Goal: Check status: Check status

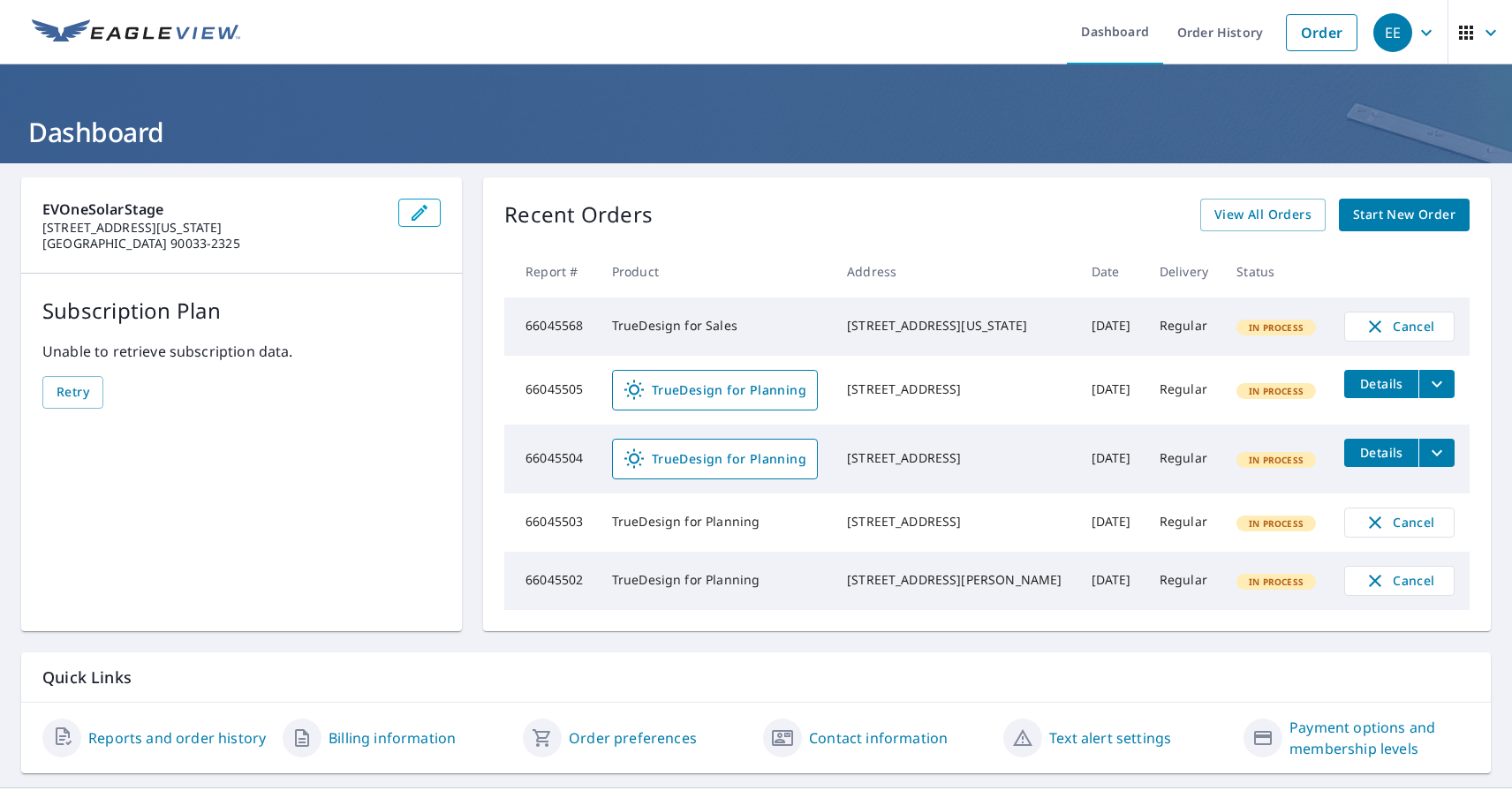
click at [1391, 32] on div "EE" at bounding box center [1392, 32] width 38 height 38
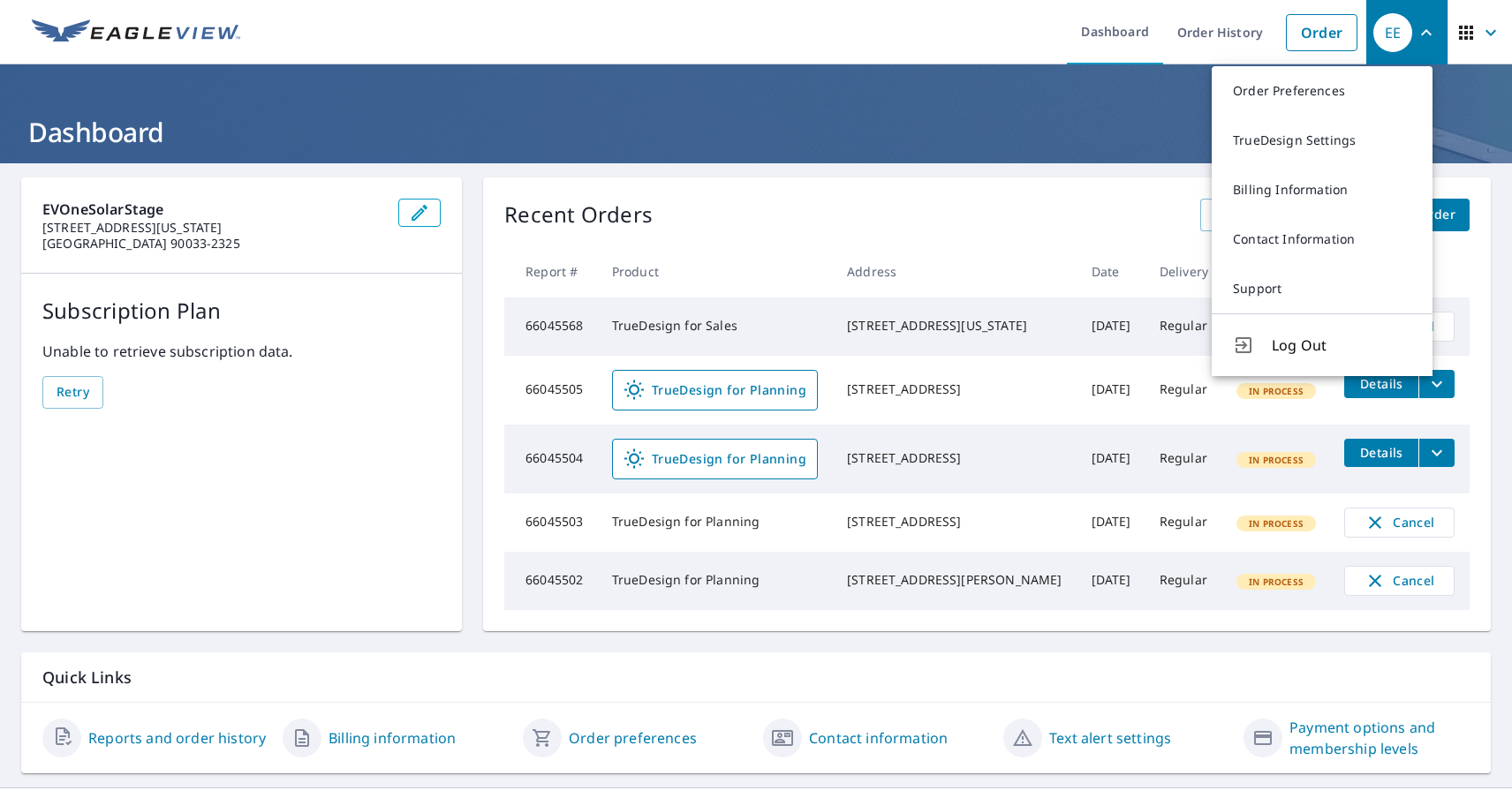
click at [1464, 32] on span "button" at bounding box center [1479, 32] width 50 height 42
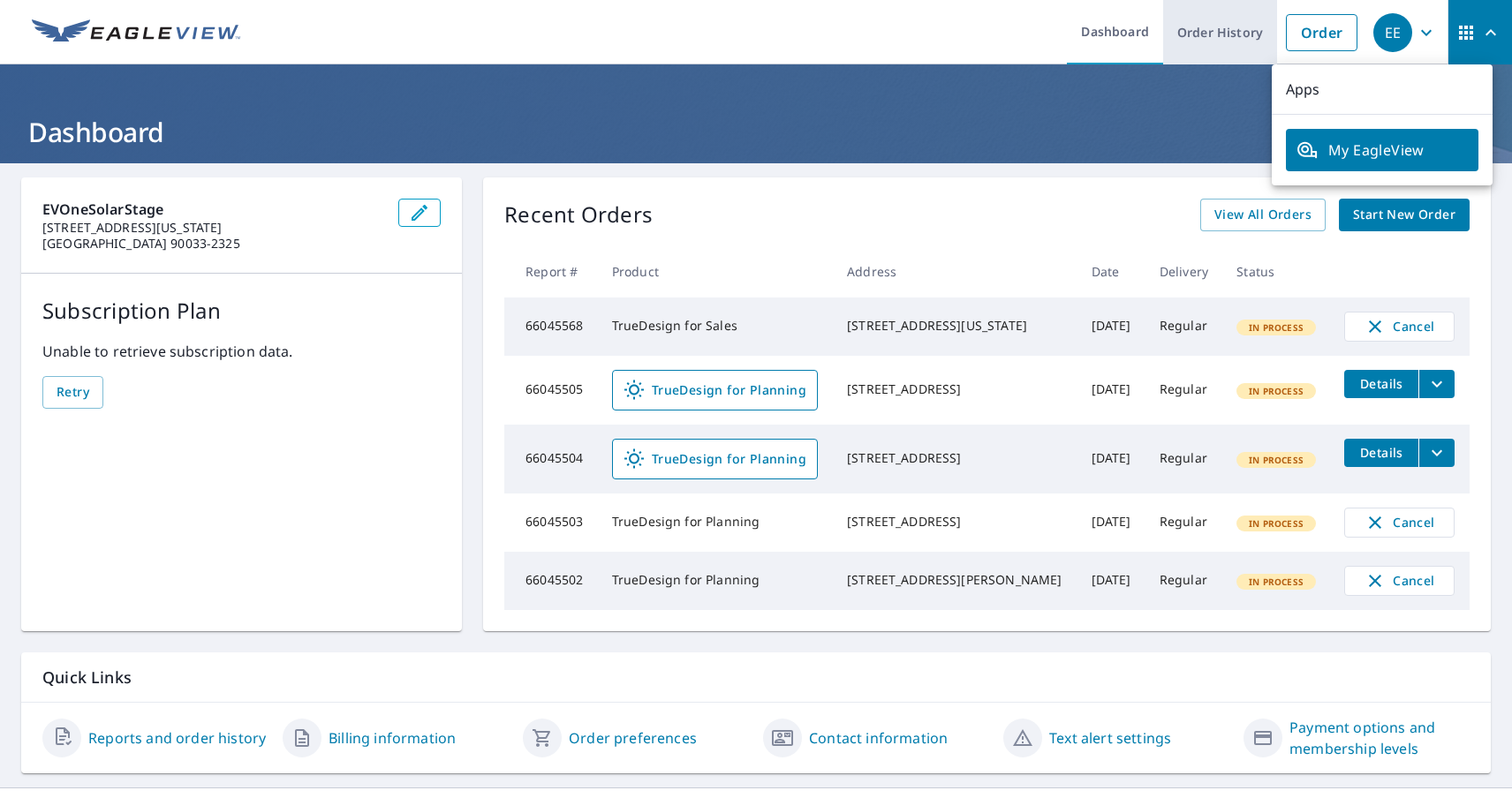
click at [1206, 32] on link "Order History" at bounding box center [1220, 32] width 114 height 65
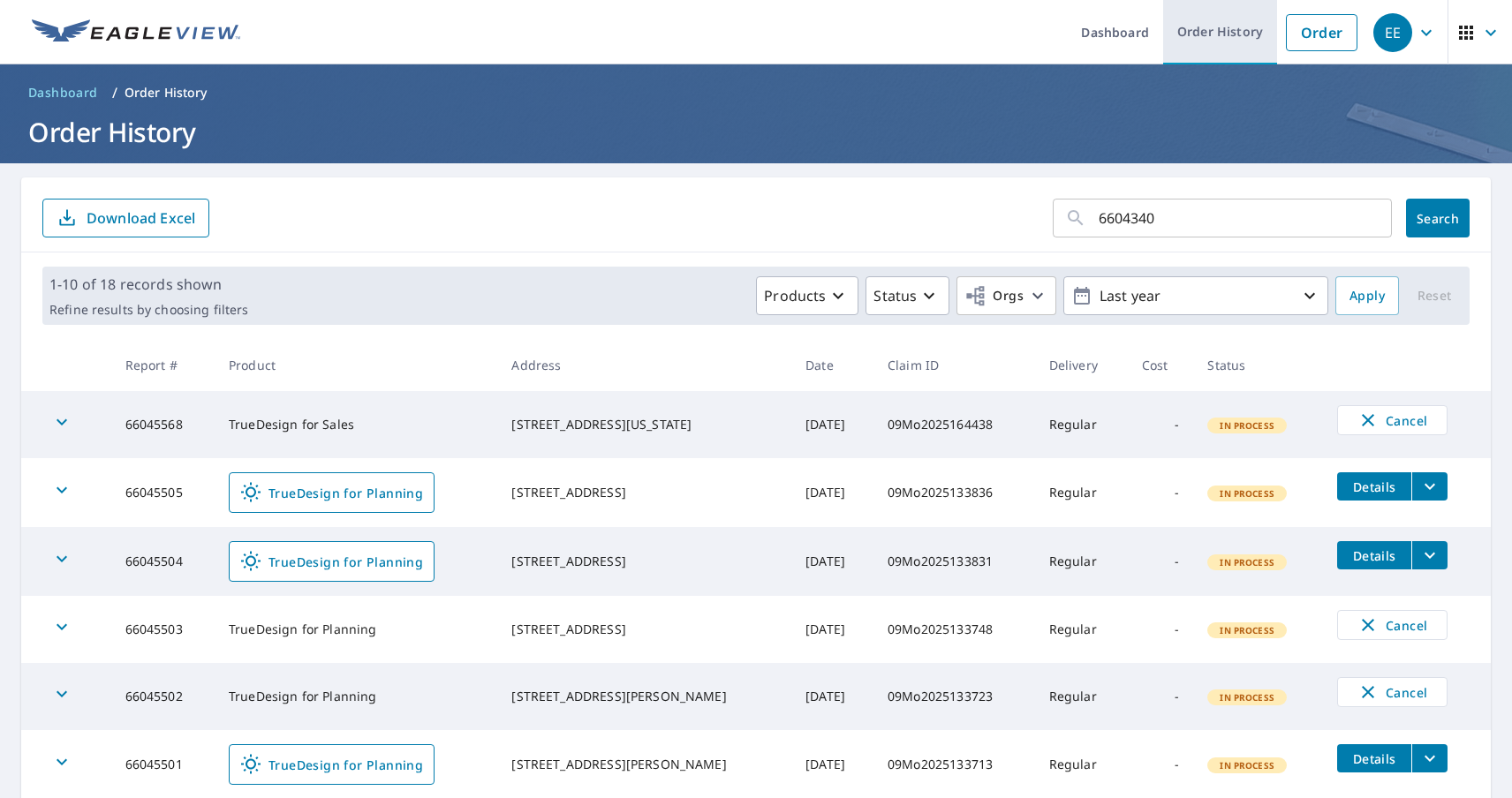
type input "66043405"
click at [1422, 218] on span "Search" at bounding box center [1438, 218] width 36 height 17
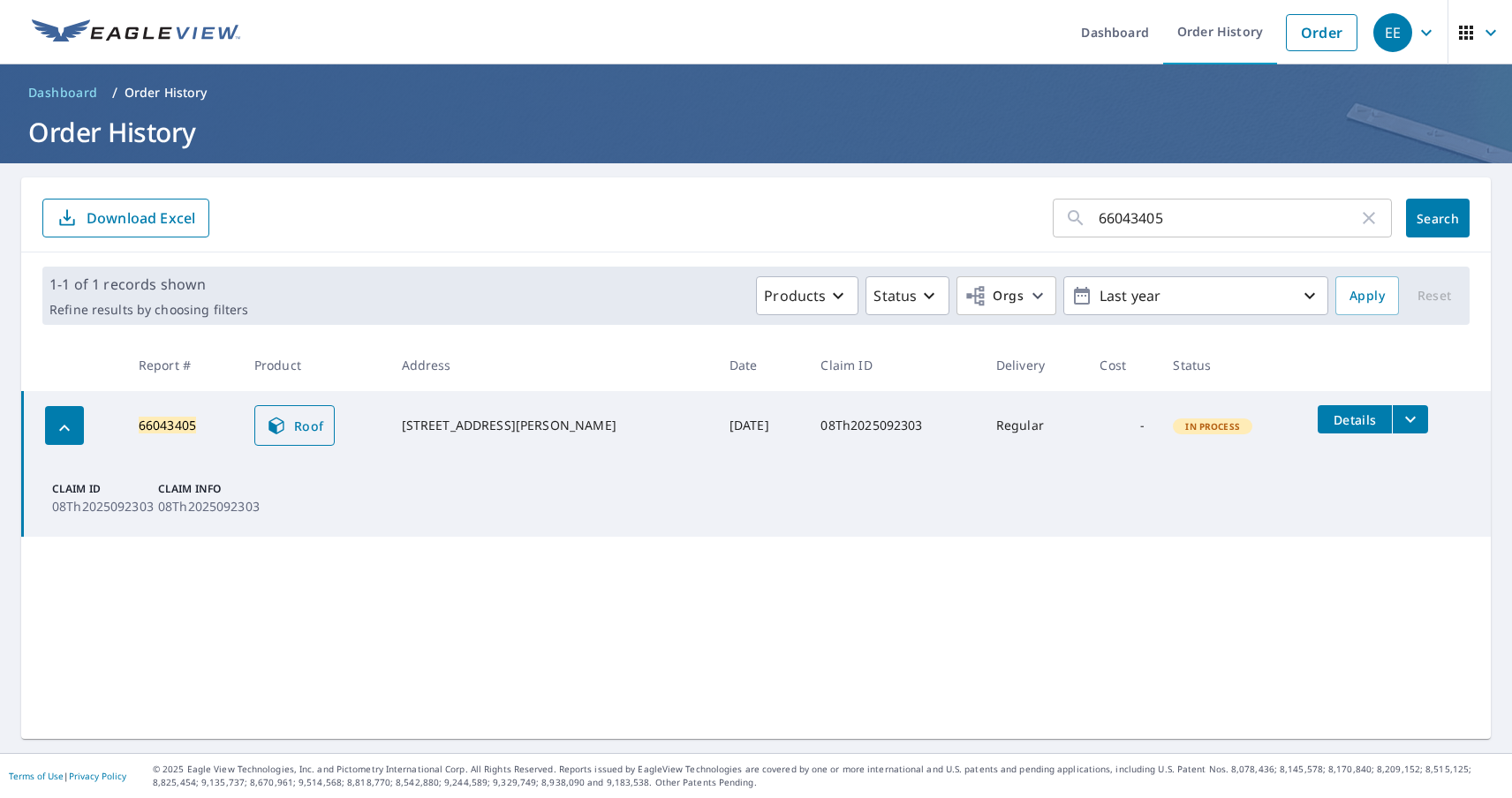
click at [302, 425] on span "Roof" at bounding box center [295, 425] width 58 height 22
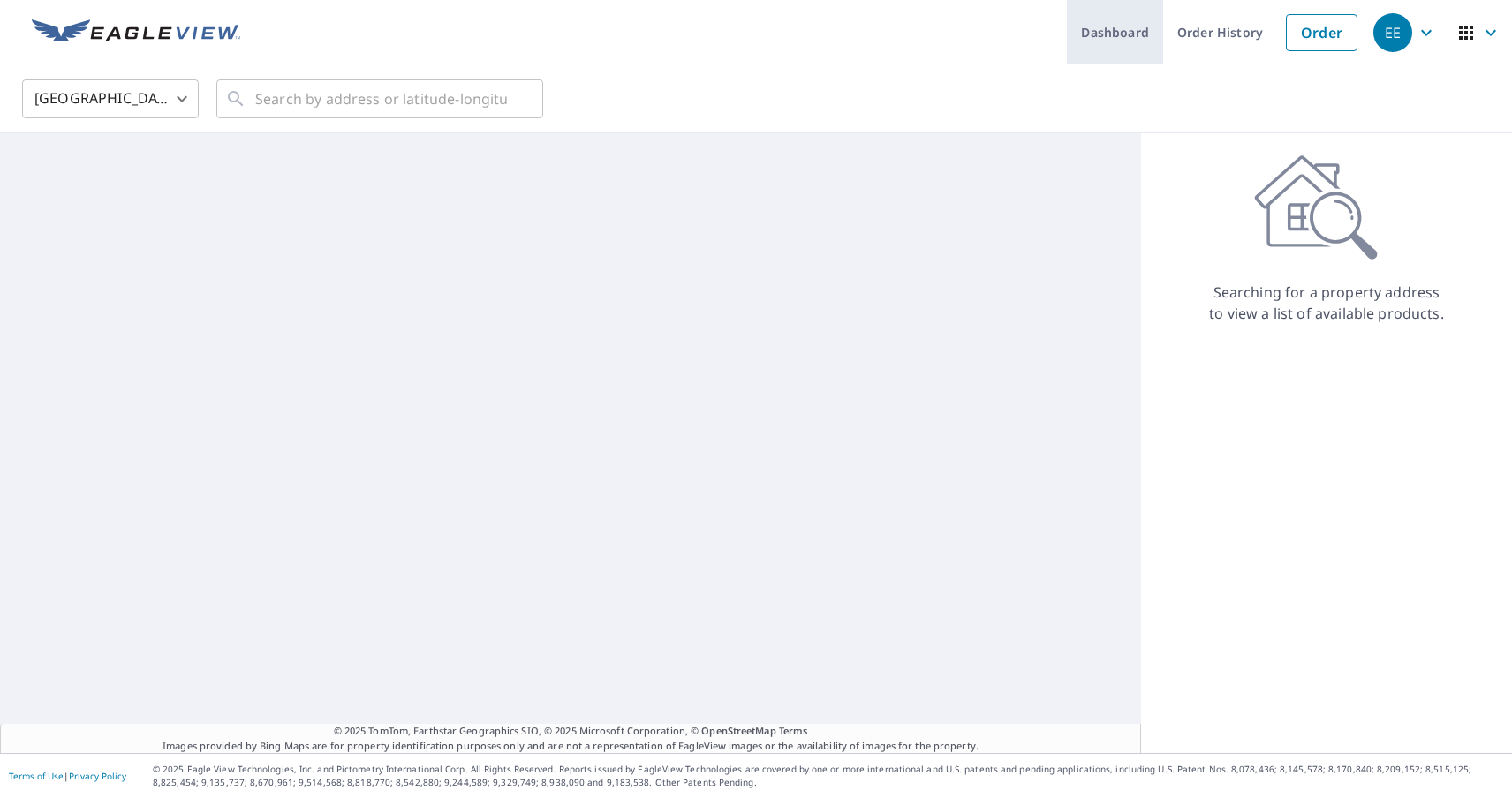
click at [1102, 32] on link "Dashboard" at bounding box center [1115, 32] width 96 height 65
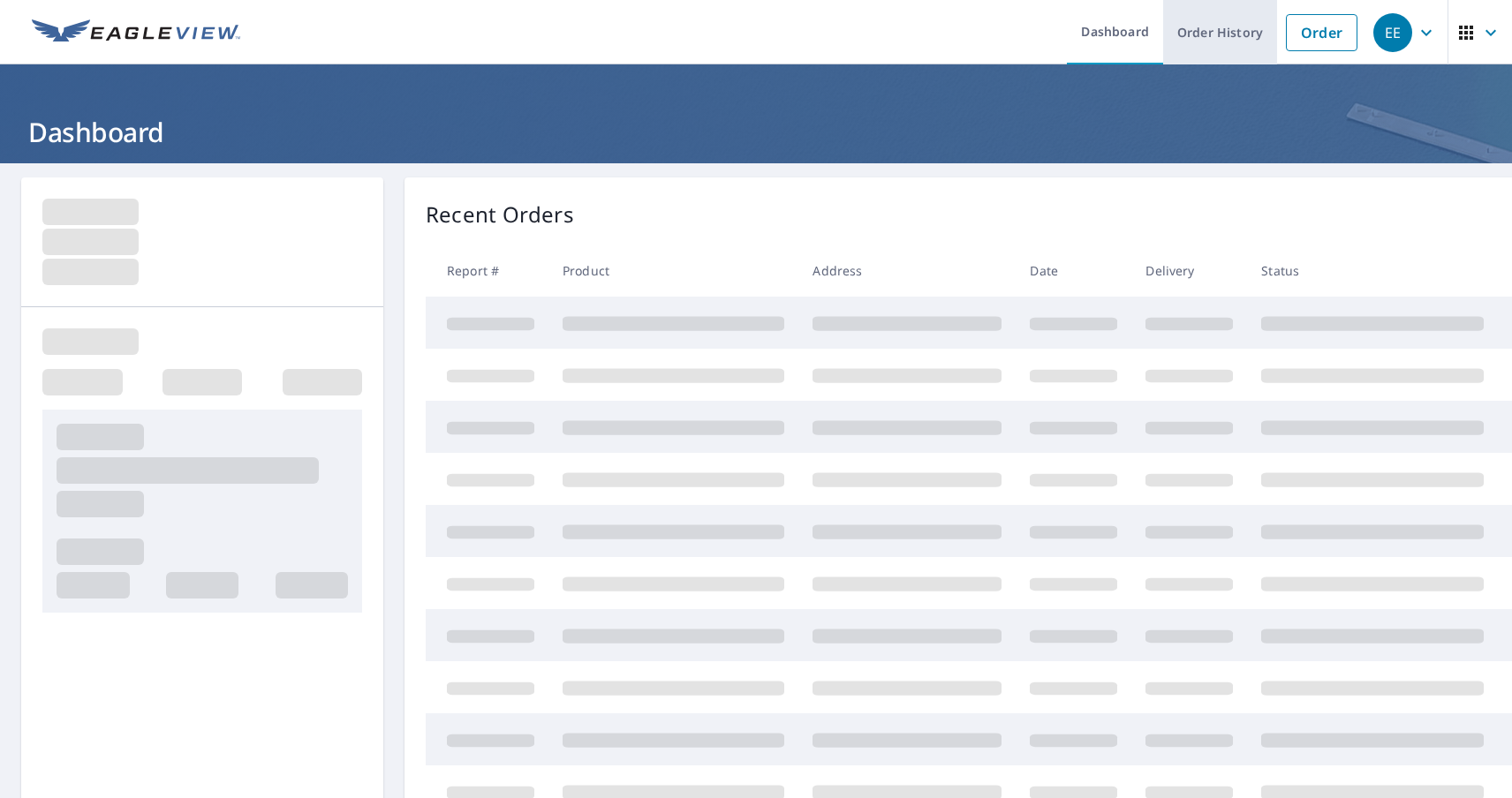
click at [1206, 32] on link "Order History" at bounding box center [1220, 32] width 114 height 65
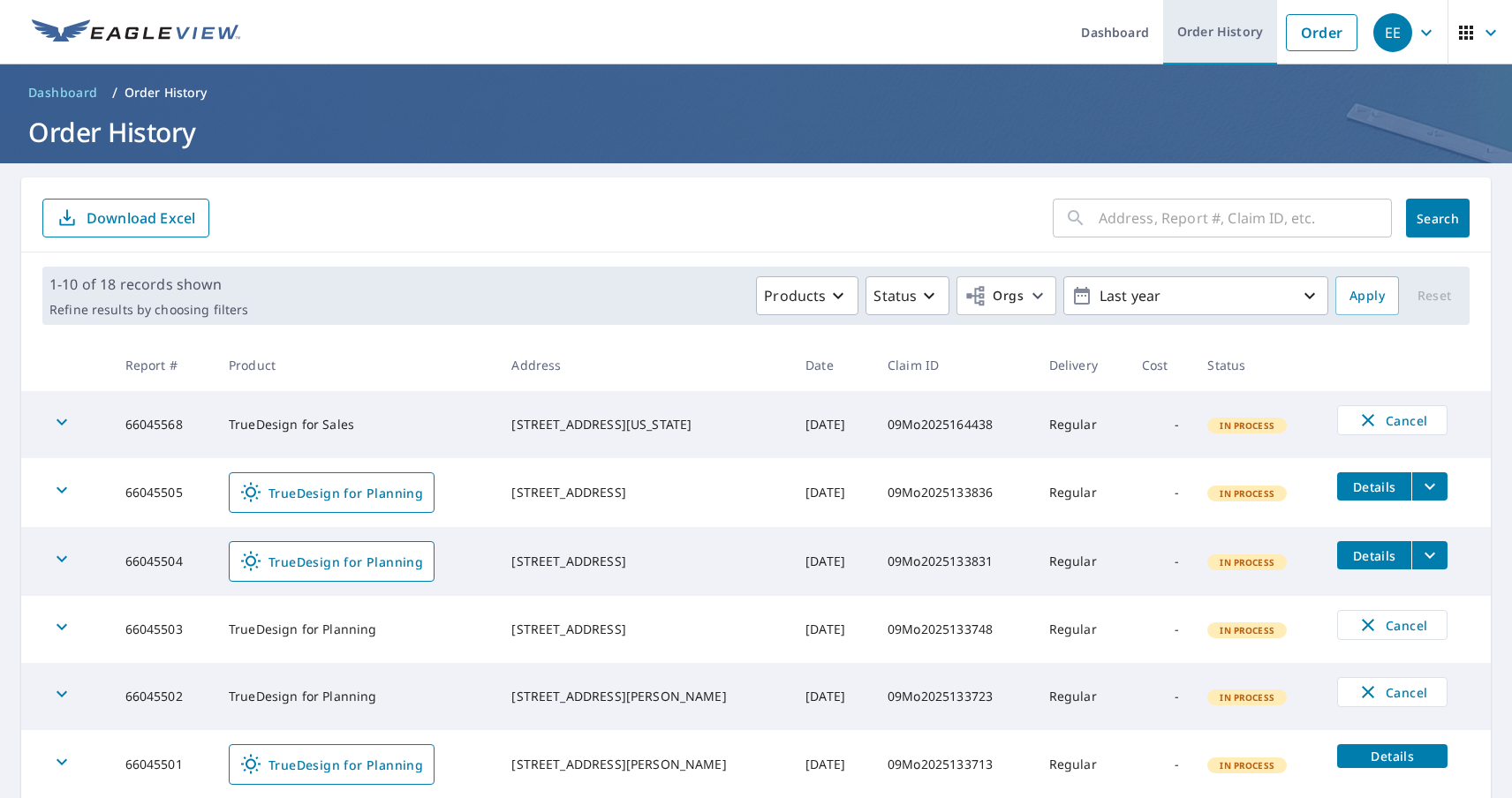
click at [1206, 32] on link "Order History" at bounding box center [1220, 32] width 114 height 65
type input "66043412"
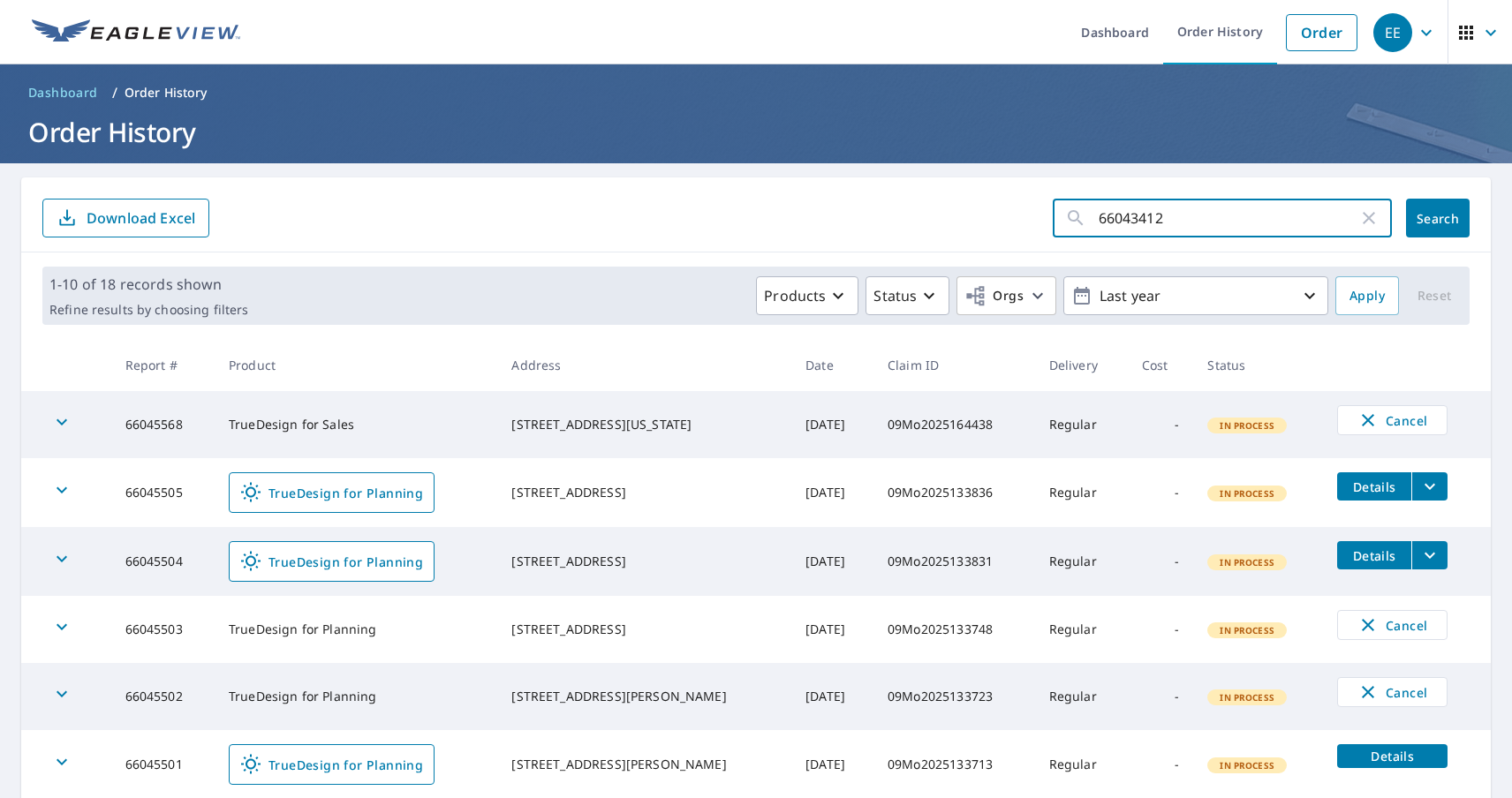
click at [1422, 218] on span "Search" at bounding box center [1438, 218] width 36 height 17
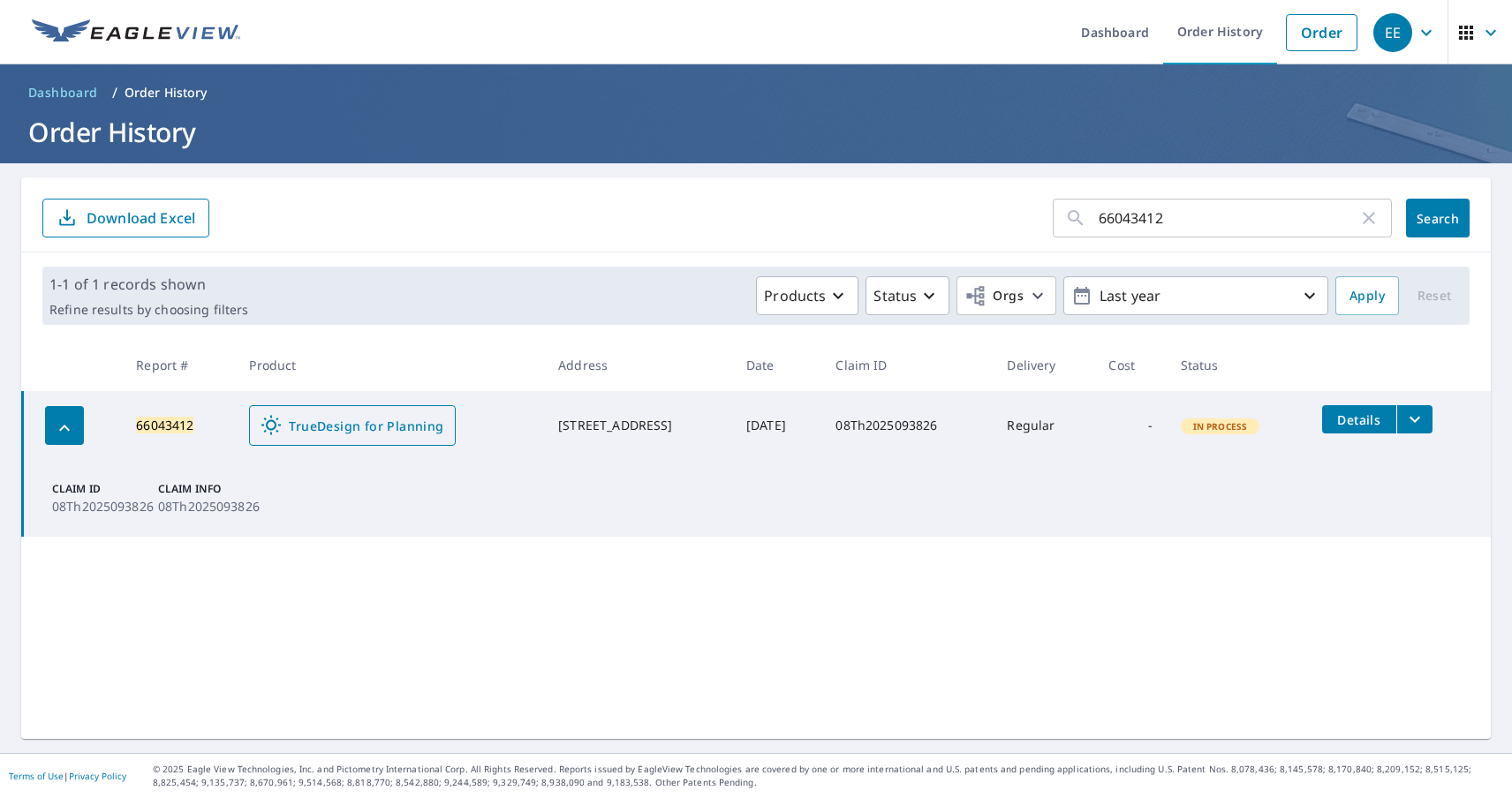
click at [339, 425] on span "TrueDesign for Planning" at bounding box center [351, 425] width 183 height 22
